Goal: Information Seeking & Learning: Learn about a topic

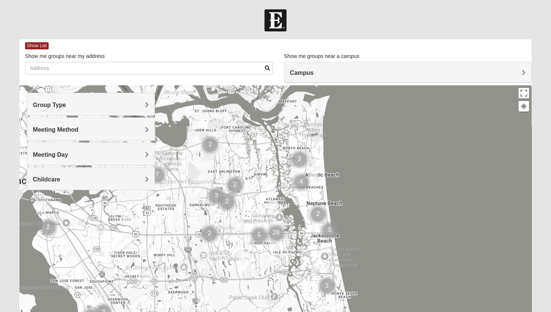
click at [342, 68] on div "Campus" at bounding box center [407, 72] width 247 height 20
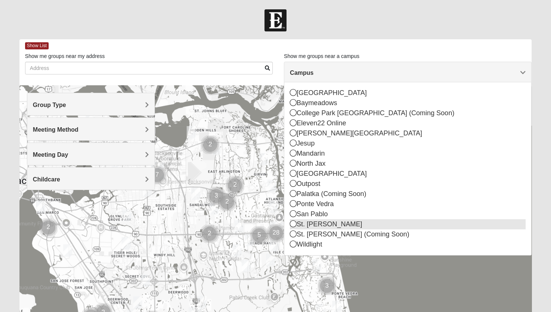
click at [302, 225] on div "St. [PERSON_NAME]" at bounding box center [408, 224] width 236 height 10
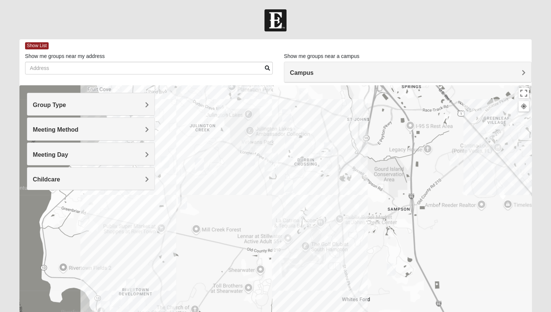
drag, startPoint x: 377, startPoint y: 253, endPoint x: 372, endPoint y: 184, distance: 69.0
click at [372, 184] on div at bounding box center [275, 234] width 512 height 299
click at [392, 268] on img "Mixed Stevens 32092" at bounding box center [391, 269] width 15 height 18
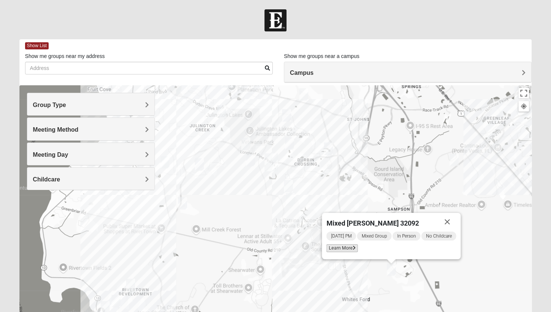
click at [344, 249] on span "Learn More" at bounding box center [341, 248] width 31 height 8
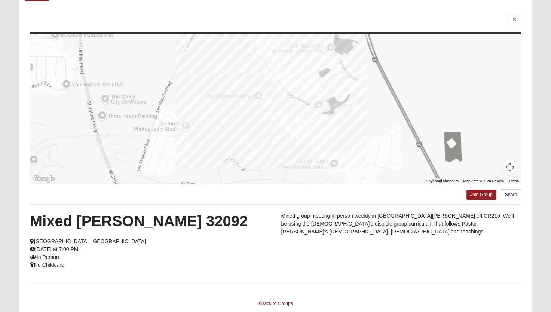
scroll to position [47, 0]
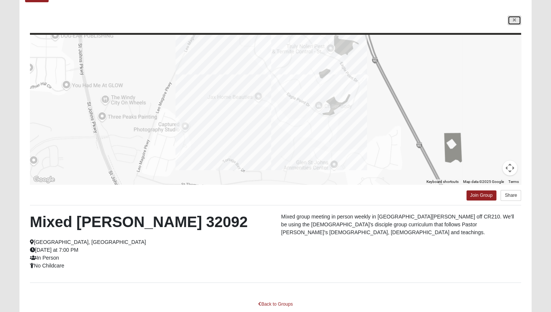
click at [516, 17] on link at bounding box center [514, 20] width 13 height 9
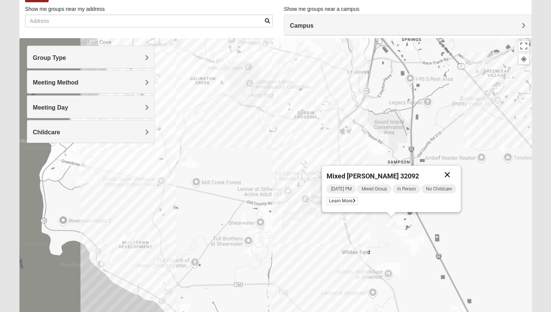
click at [453, 175] on button "Close" at bounding box center [447, 175] width 18 height 18
click at [289, 152] on img "Mens McClafferty 32095" at bounding box center [290, 152] width 15 height 18
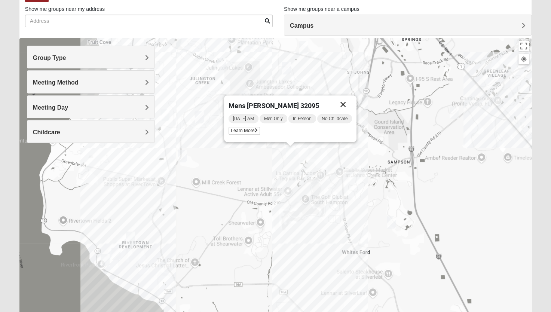
click at [344, 103] on button "Close" at bounding box center [343, 104] width 18 height 18
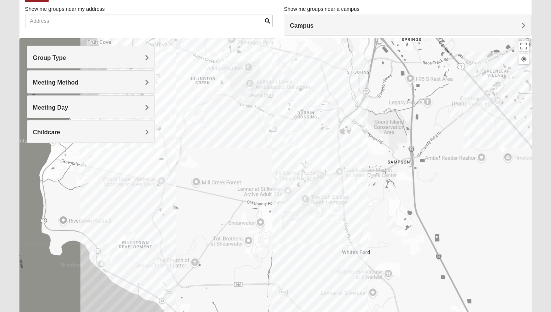
click at [330, 98] on img "Womens Caro 32259" at bounding box center [328, 101] width 15 height 18
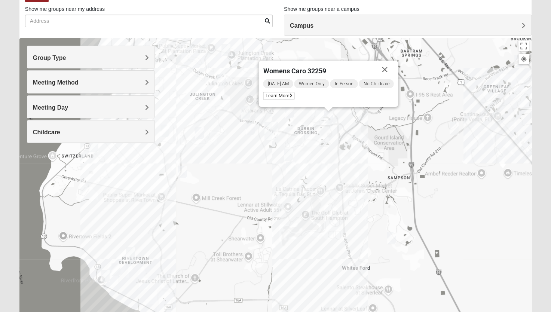
click at [454, 129] on img "Womens Houser 32259" at bounding box center [454, 128] width 15 height 18
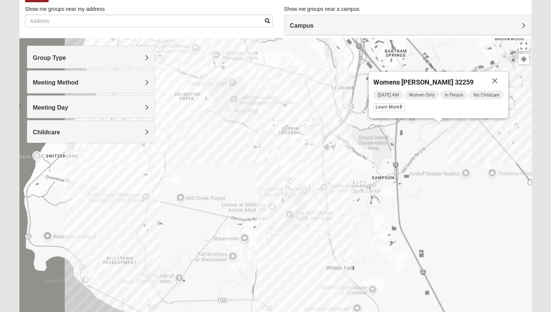
click at [287, 63] on img "Womens Urbanski 32259" at bounding box center [288, 63] width 15 height 18
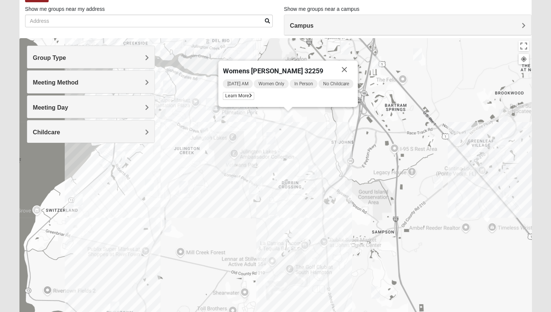
click at [273, 167] on img "Mixed Stamper 32259" at bounding box center [273, 166] width 15 height 18
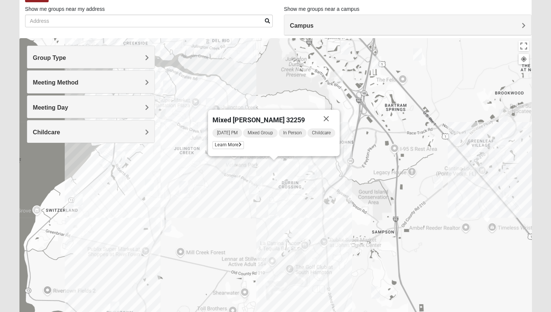
click at [235, 179] on img "Mixed Parks 32259" at bounding box center [234, 183] width 15 height 18
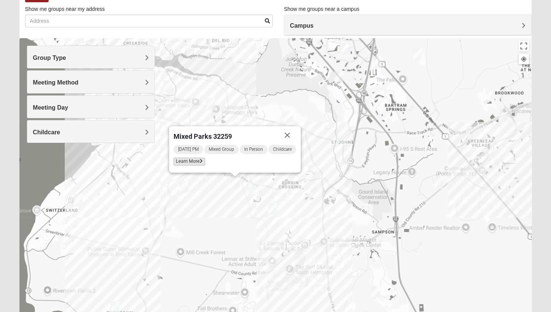
click at [195, 163] on span "Learn More" at bounding box center [189, 162] width 31 height 8
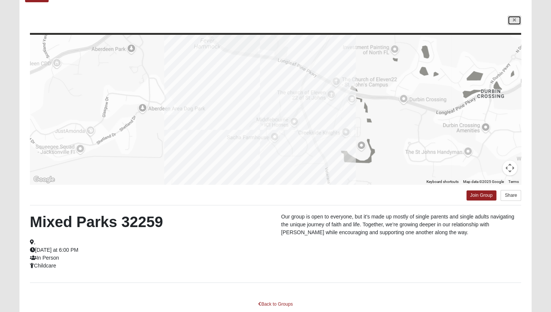
click at [518, 17] on link at bounding box center [514, 20] width 13 height 9
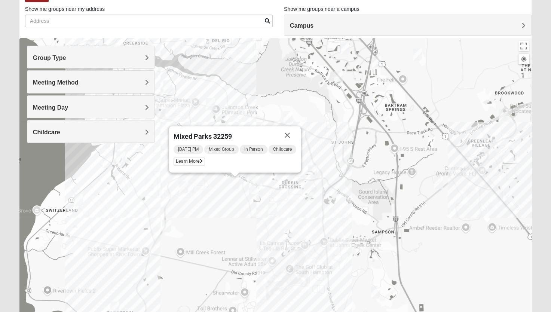
click at [375, 287] on img "Mixed Stevens 32092" at bounding box center [375, 292] width 15 height 18
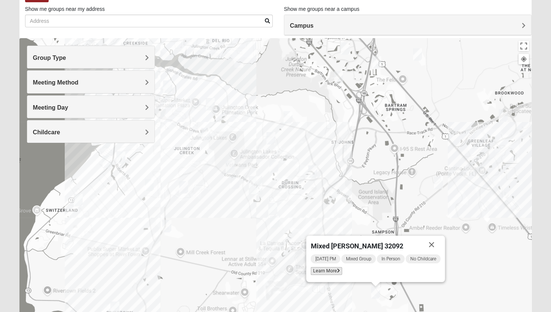
drag, startPoint x: 333, startPoint y: 269, endPoint x: 328, endPoint y: 269, distance: 5.6
click at [328, 269] on span "Learn More" at bounding box center [326, 271] width 31 height 8
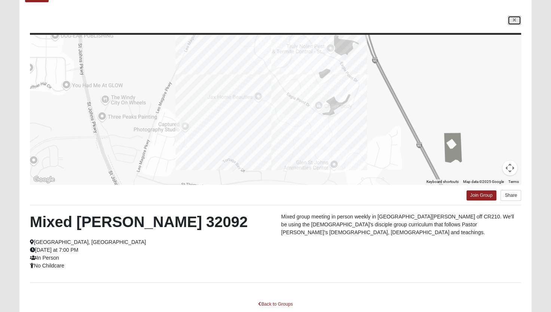
click at [516, 21] on link at bounding box center [514, 20] width 13 height 9
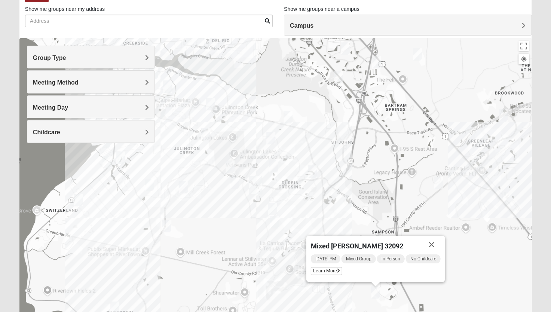
click at [288, 166] on div "Mixed [PERSON_NAME] 32092 [DATE] PM Mixed Group In Person No Childcare Learn Mo…" at bounding box center [275, 187] width 512 height 299
click at [274, 165] on img "Mixed Stamper 32259" at bounding box center [273, 166] width 15 height 18
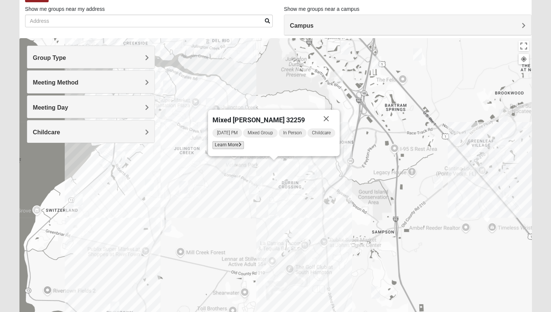
click at [227, 145] on span "Learn More" at bounding box center [228, 145] width 31 height 8
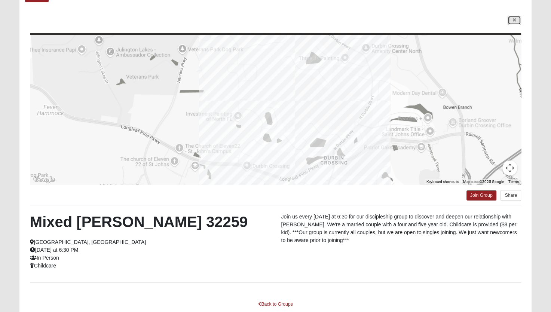
click at [516, 19] on link at bounding box center [514, 20] width 13 height 9
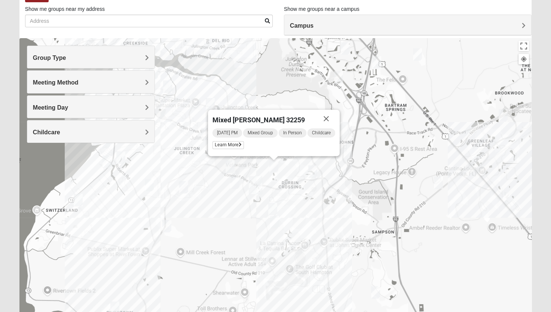
click at [235, 180] on img "Mixed Parks 32259" at bounding box center [234, 183] width 15 height 18
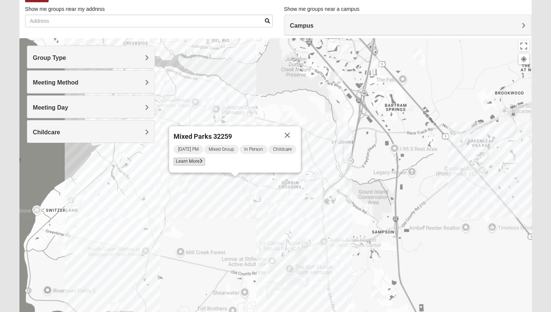
click at [196, 162] on span "Learn More" at bounding box center [189, 162] width 31 height 8
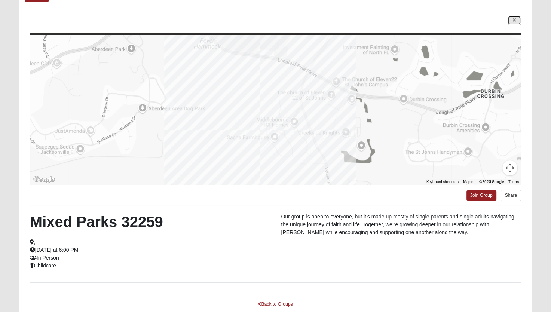
click at [512, 21] on link at bounding box center [514, 20] width 13 height 9
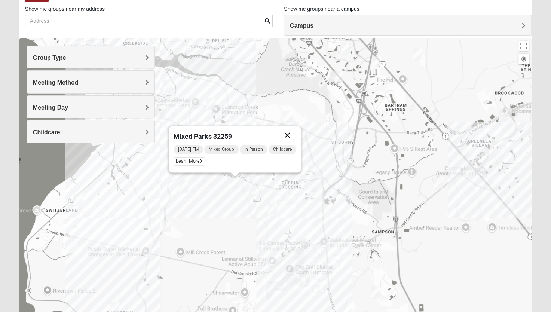
click at [290, 134] on button "Close" at bounding box center [287, 135] width 18 height 18
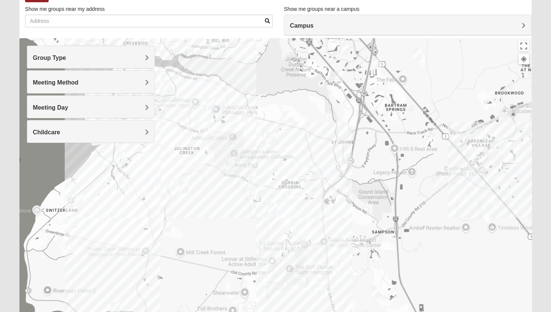
click at [229, 162] on img "Mixed Clark 32259" at bounding box center [230, 167] width 15 height 18
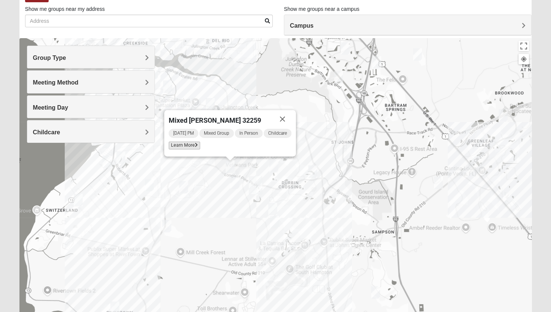
click at [192, 146] on span "Learn More" at bounding box center [184, 145] width 31 height 8
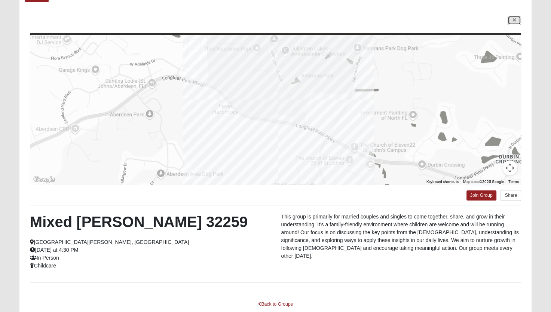
click at [515, 19] on icon at bounding box center [514, 20] width 3 height 4
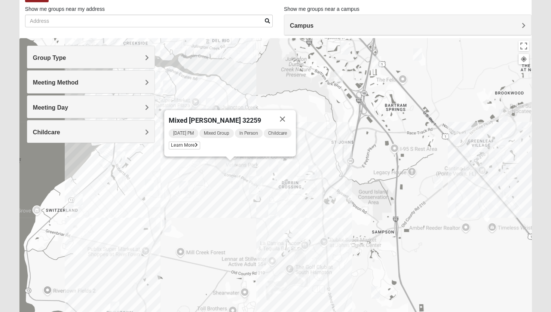
click at [151, 183] on img "Mixed Baker 32259" at bounding box center [149, 185] width 15 height 18
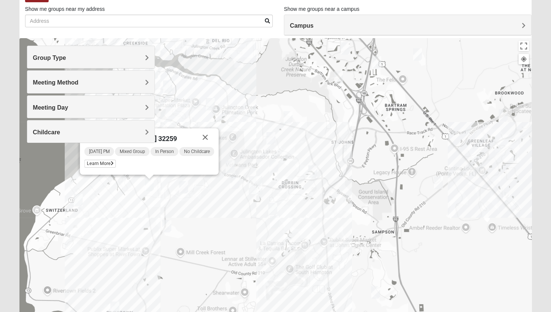
click at [79, 200] on img "Mixed Otts 32259" at bounding box center [78, 200] width 15 height 18
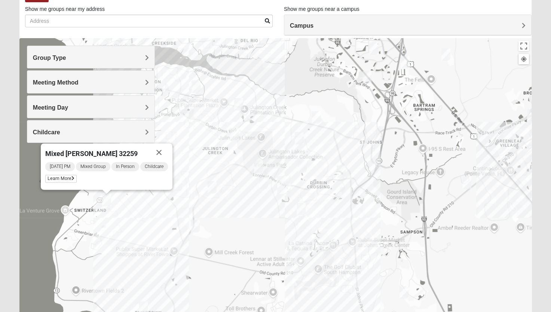
click at [142, 304] on img "Mixed Hunt 32259" at bounding box center [143, 308] width 15 height 18
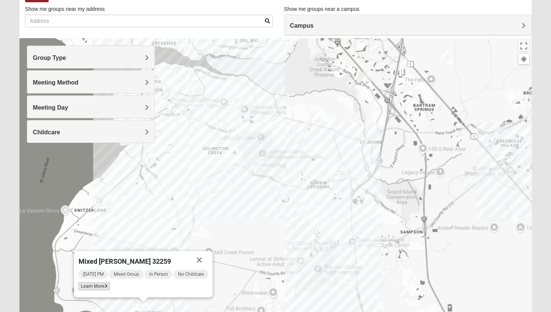
click at [100, 285] on span "Learn More" at bounding box center [93, 286] width 31 height 8
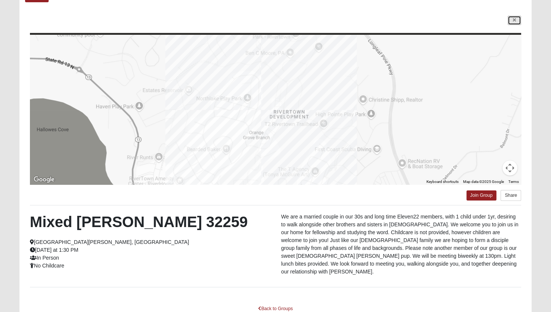
click at [516, 19] on link at bounding box center [514, 20] width 13 height 9
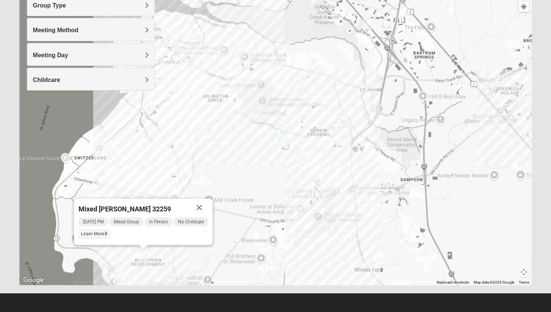
scroll to position [95, 0]
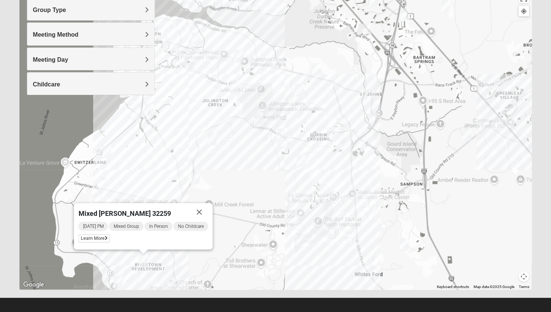
click at [129, 274] on img "Mixed Murphy 32259" at bounding box center [128, 276] width 15 height 18
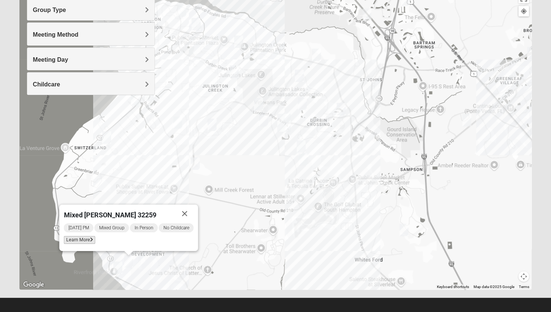
click at [77, 241] on span "Learn More" at bounding box center [79, 240] width 31 height 8
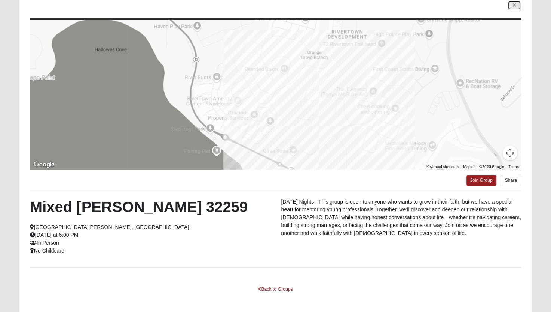
click at [517, 4] on link at bounding box center [514, 5] width 13 height 9
